Goal: Task Accomplishment & Management: Use online tool/utility

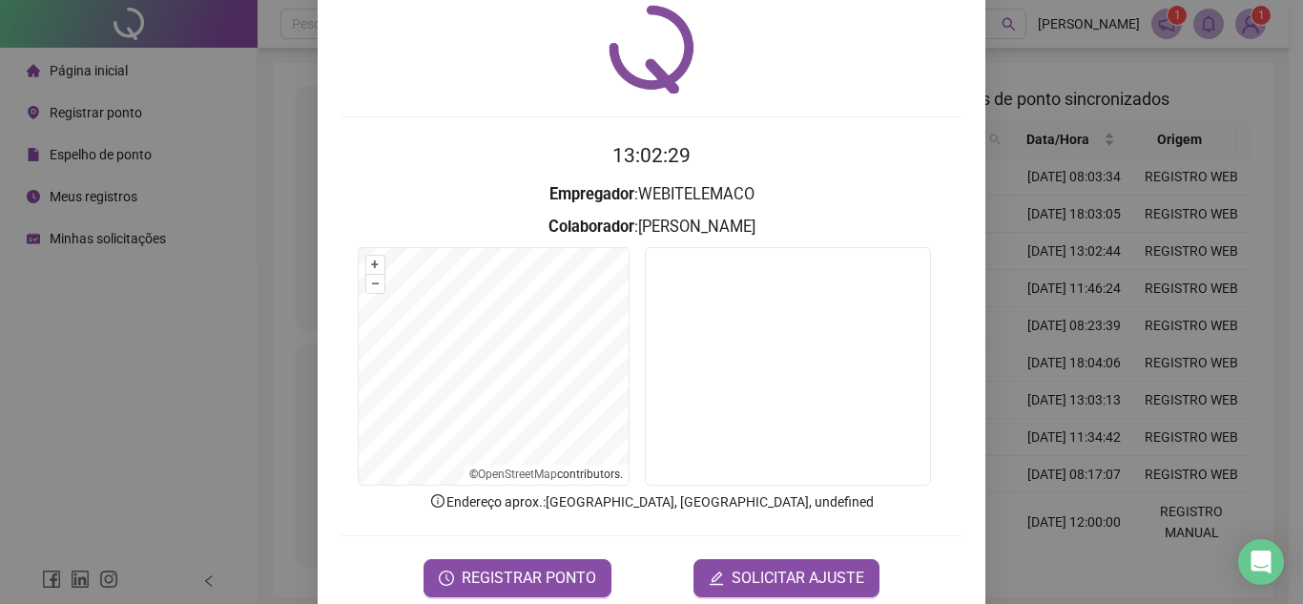
scroll to position [99, 0]
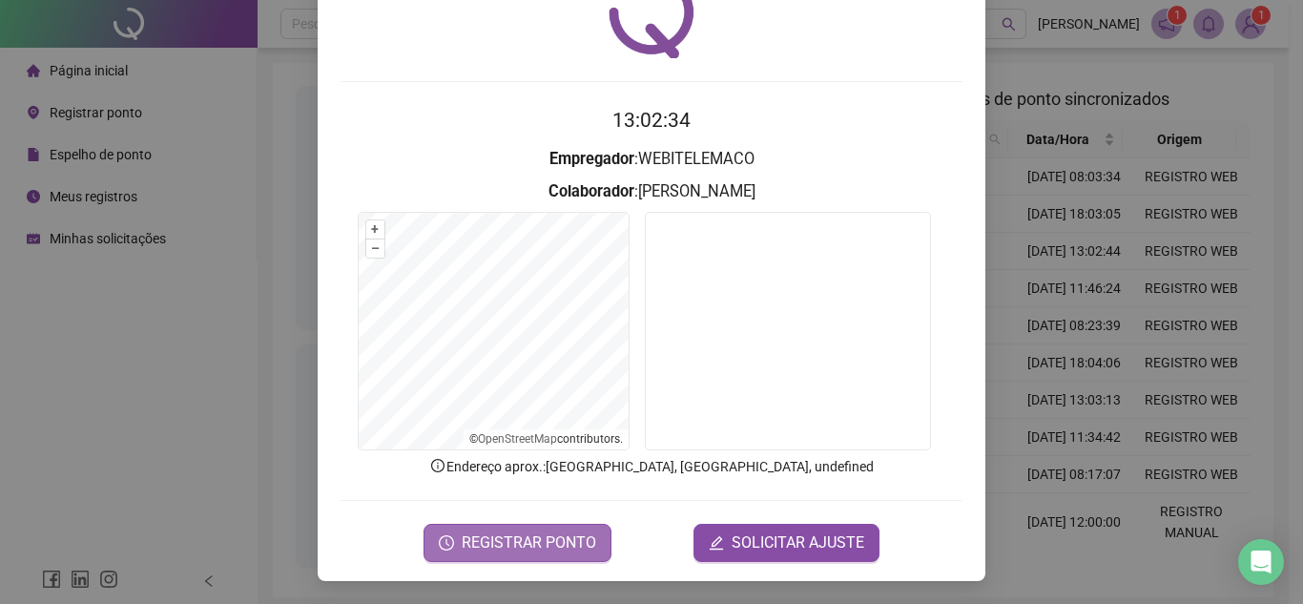
click at [549, 535] on span "REGISTRAR PONTO" at bounding box center [529, 542] width 134 height 23
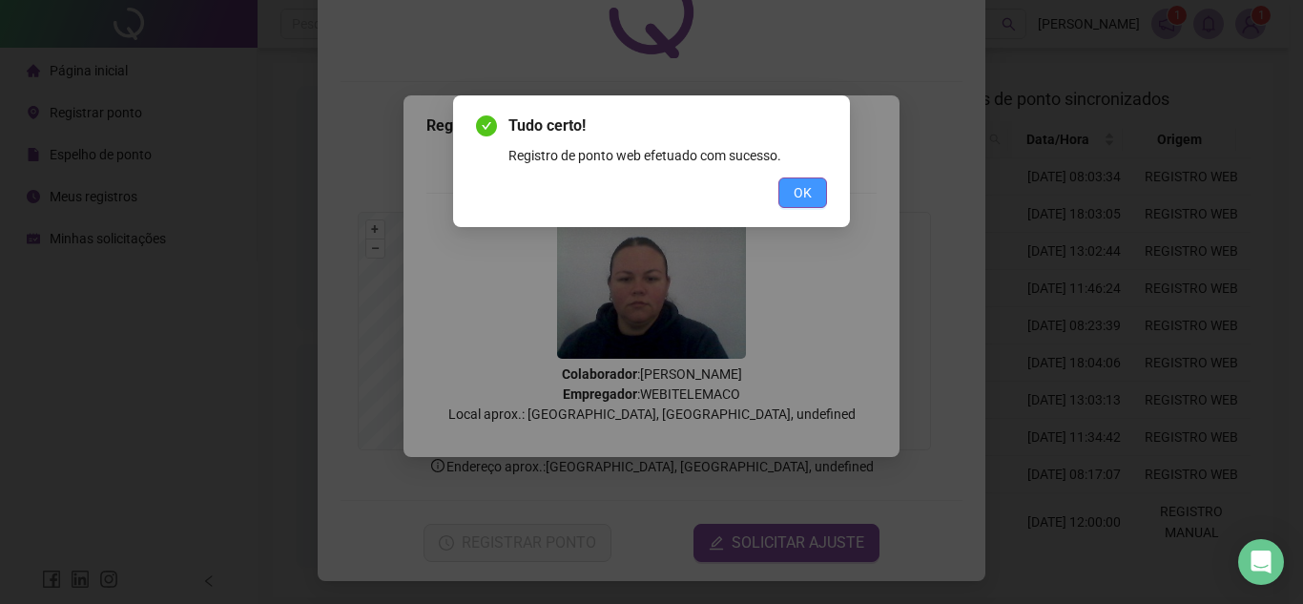
click at [817, 193] on button "OK" at bounding box center [802, 192] width 49 height 31
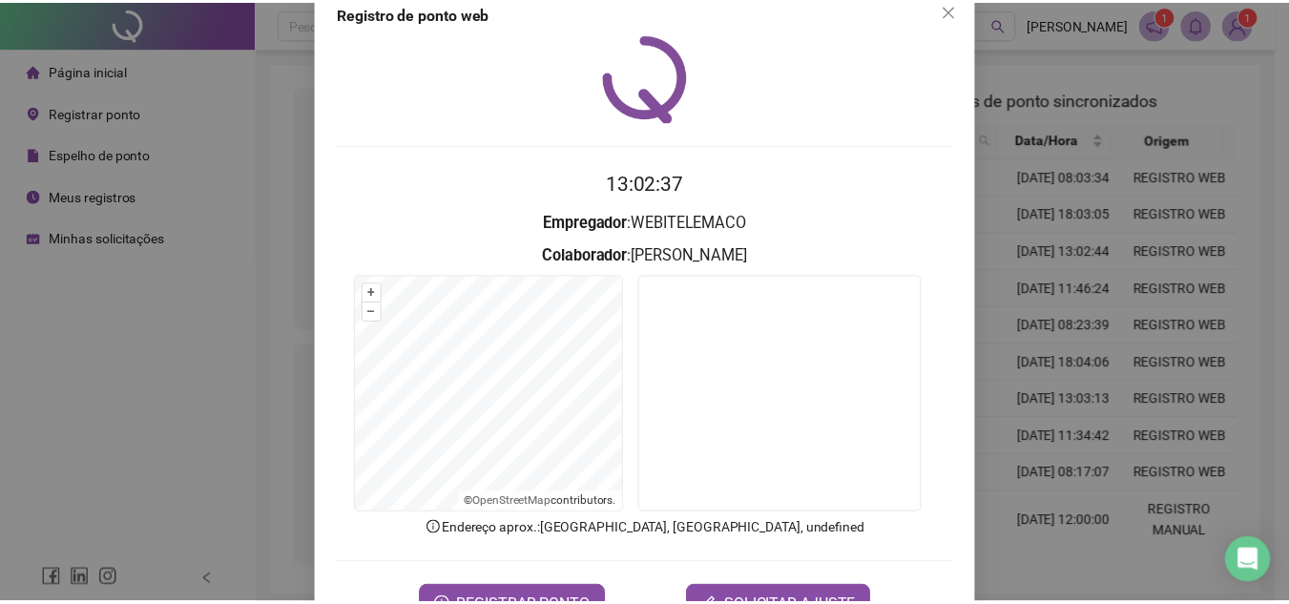
scroll to position [0, 0]
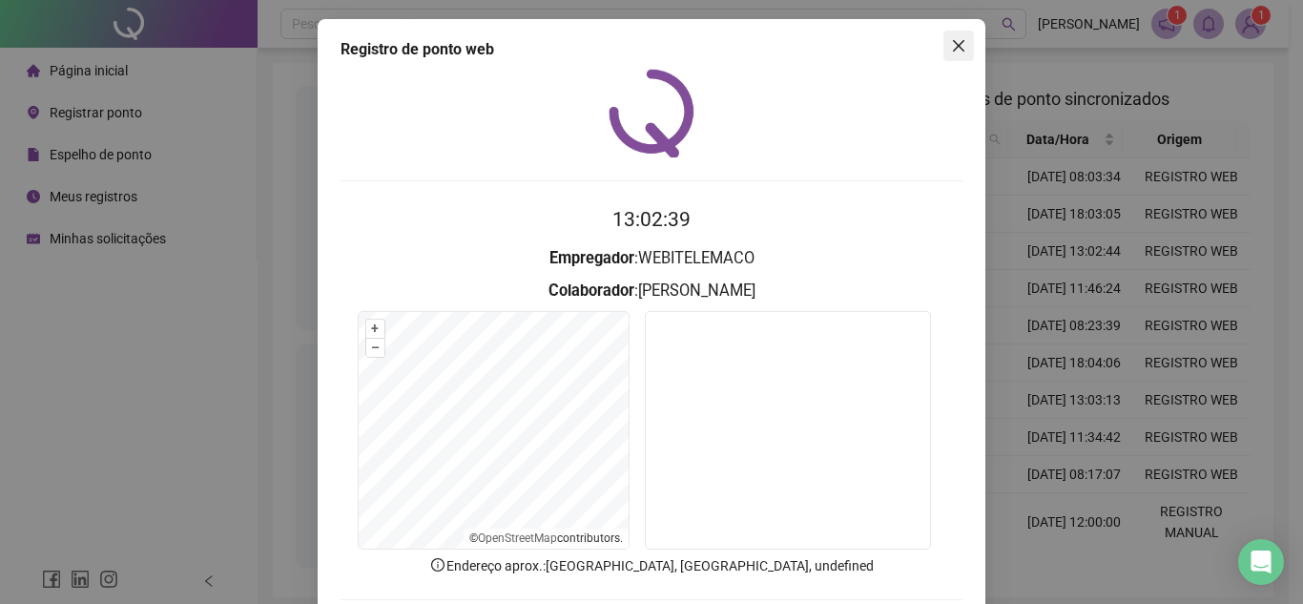
click at [961, 41] on span "Close" at bounding box center [958, 45] width 31 height 15
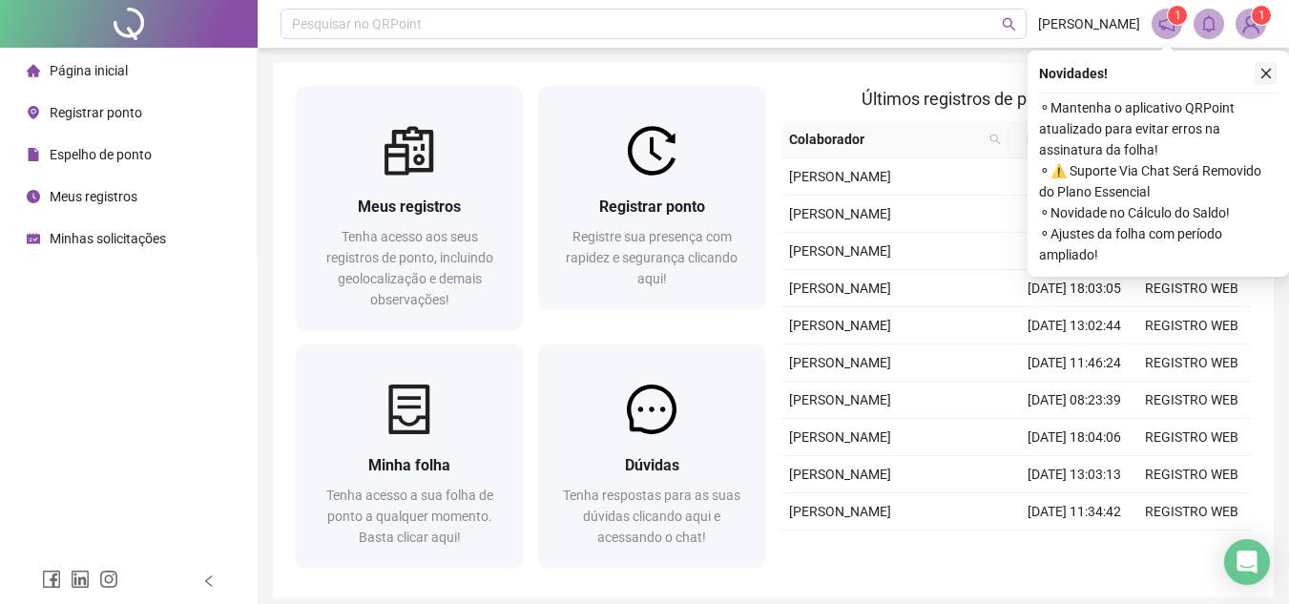
click at [1264, 72] on icon "close" at bounding box center [1266, 74] width 10 height 10
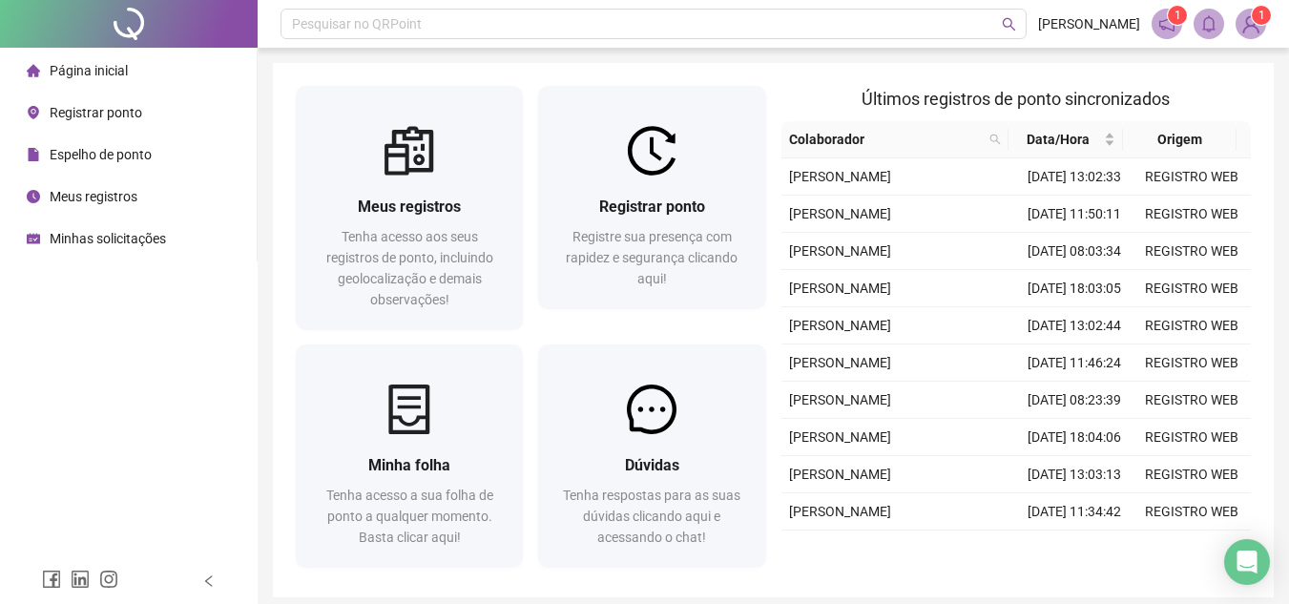
click at [887, 92] on span "Últimos registros de ponto sincronizados" at bounding box center [1015, 99] width 308 height 20
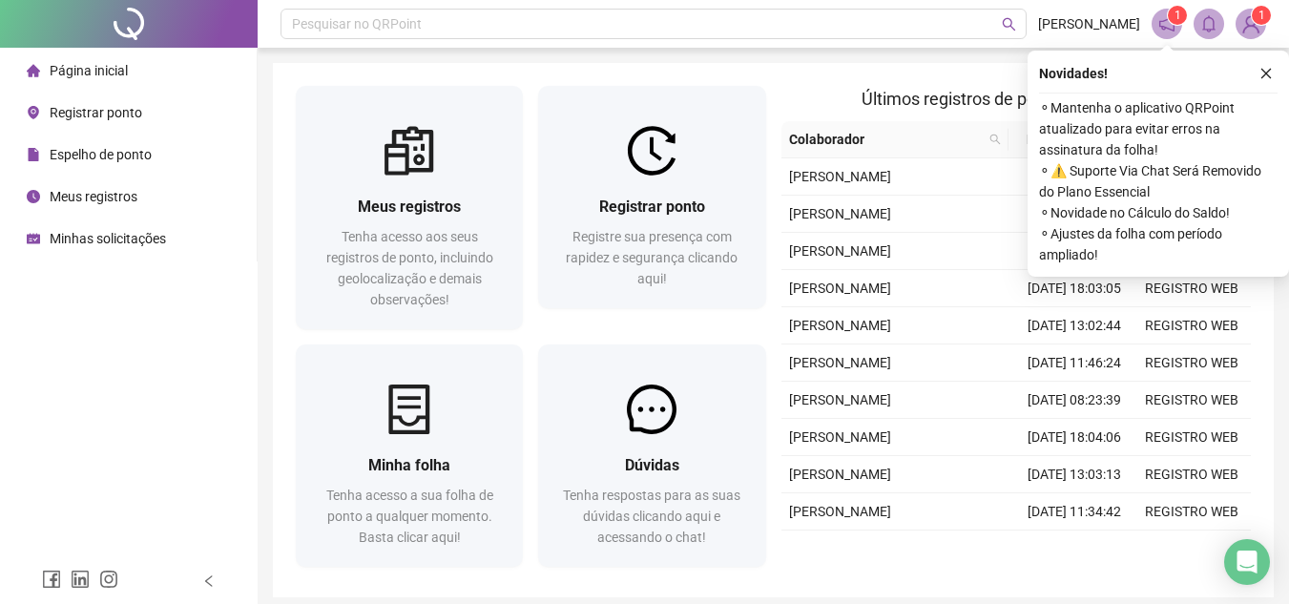
click at [1286, 76] on div "Novidades ! ⚬ Mantenha o aplicativo QRPoint atualizado para evitar erros na ass…" at bounding box center [1157, 164] width 261 height 226
click at [1273, 75] on button "button" at bounding box center [1265, 73] width 23 height 23
